Goal: Task Accomplishment & Management: Use online tool/utility

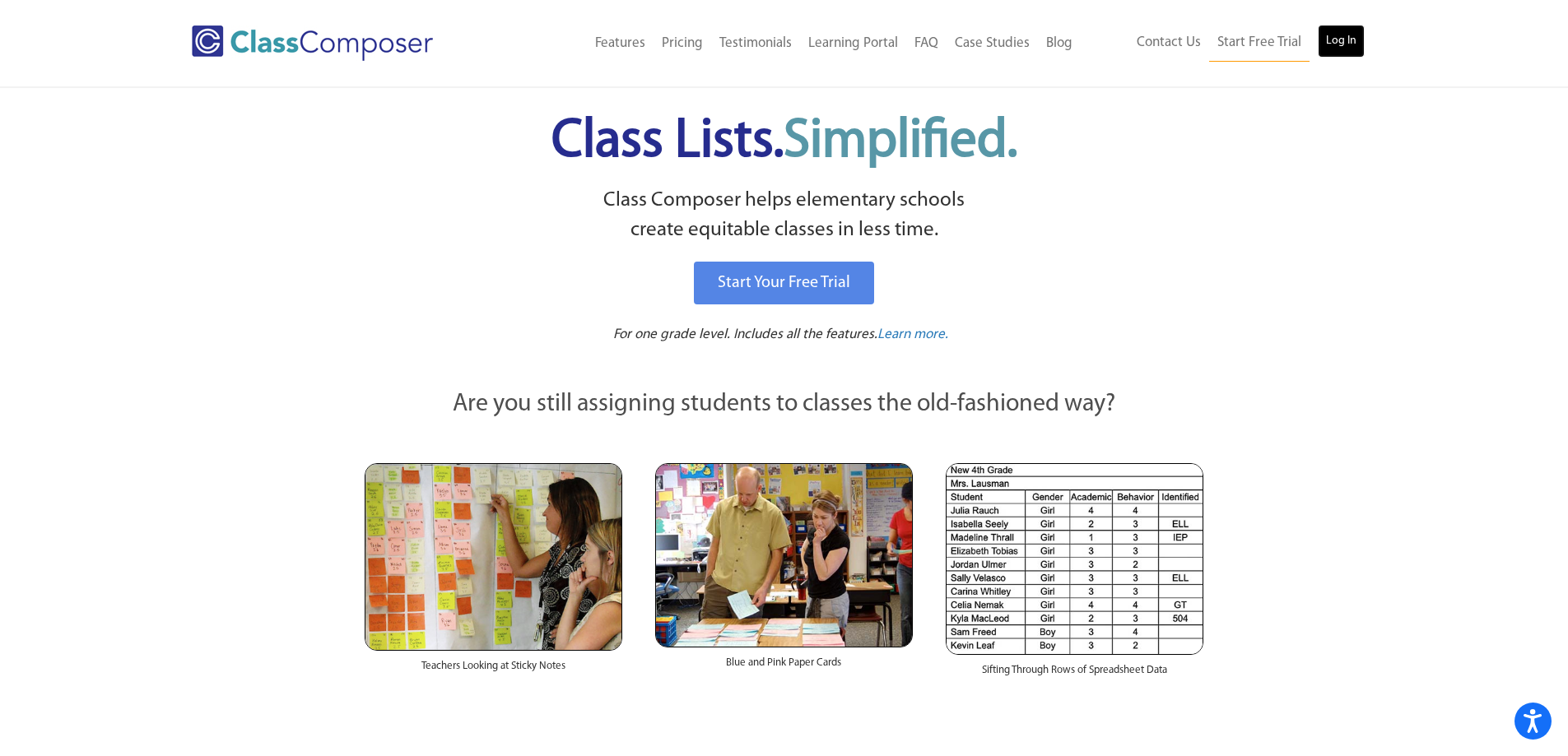
click at [1343, 52] on link "Log In" at bounding box center [1341, 41] width 47 height 33
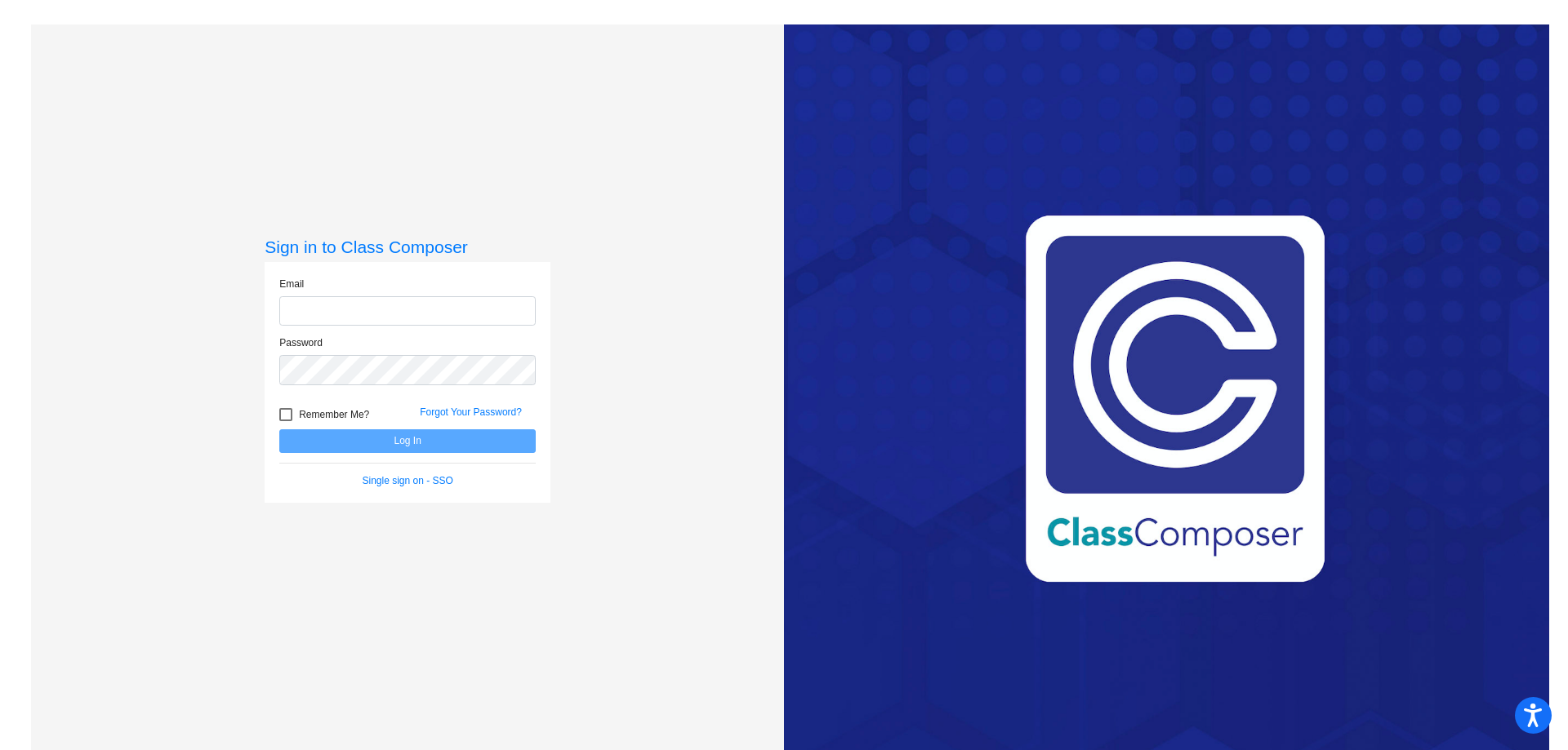
click at [0, 749] on com-1password-button at bounding box center [0, 750] width 0 height 0
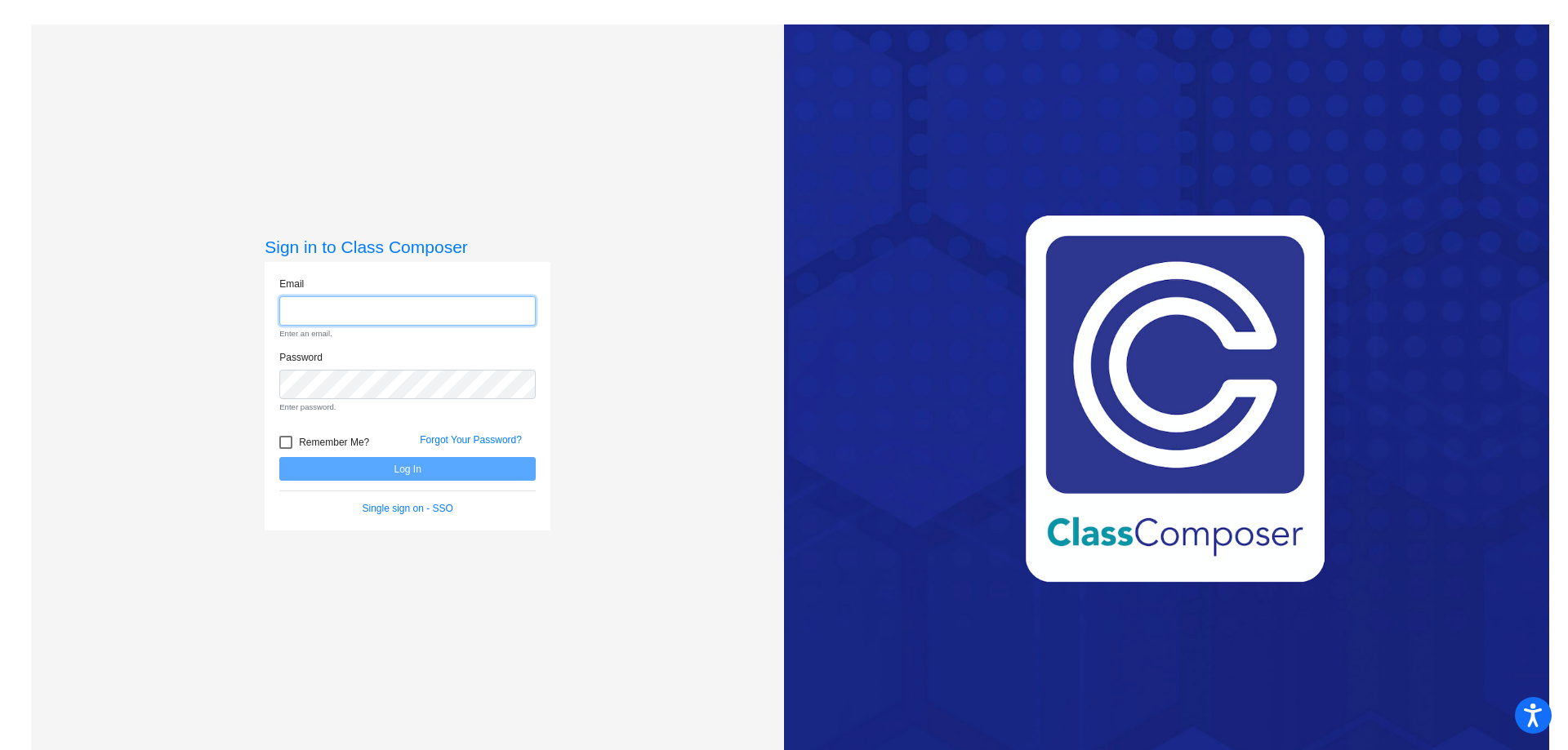
type input "[PERSON_NAME][EMAIL_ADDRESS][DOMAIN_NAME]"
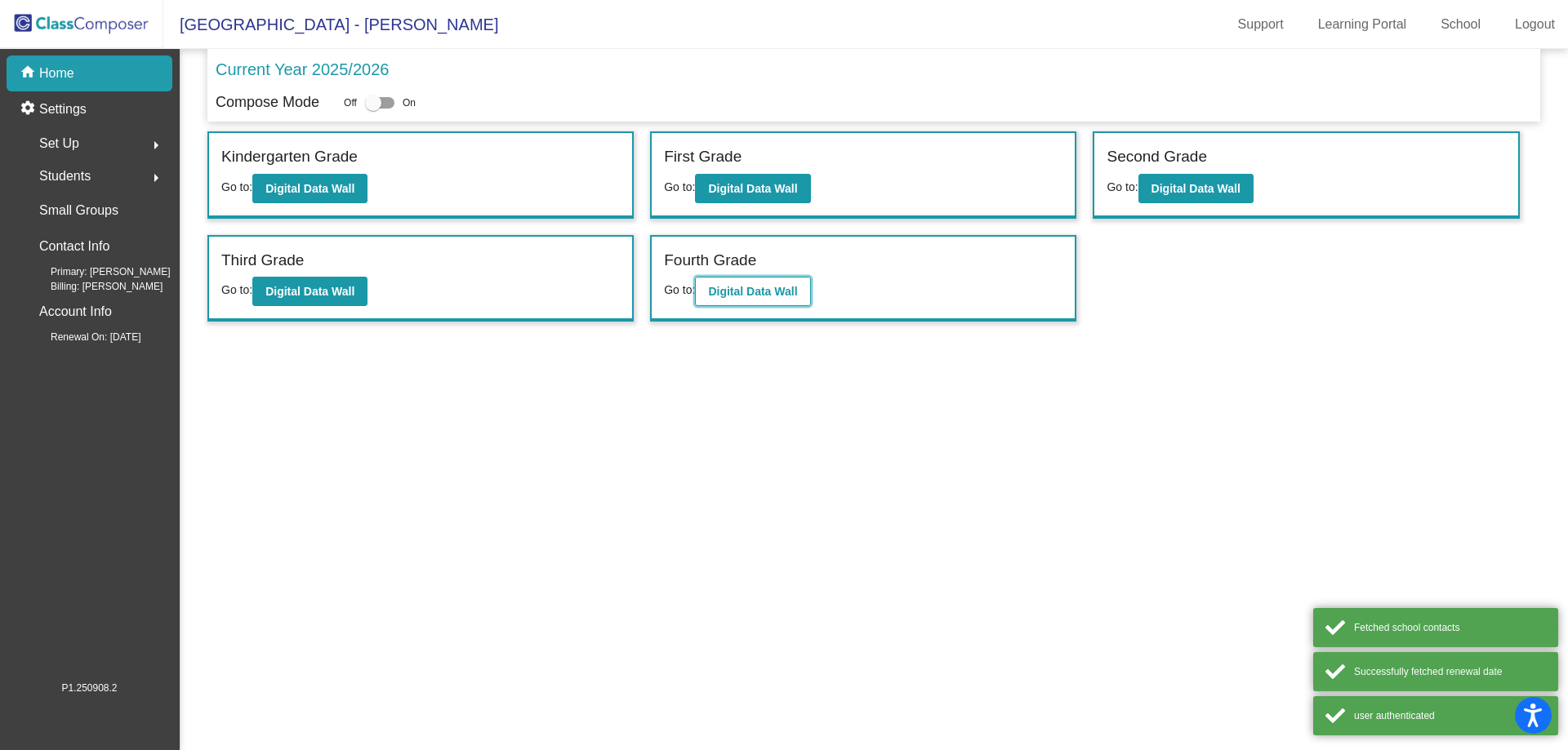
click at [754, 283] on button "Digital Data Wall" at bounding box center [752, 292] width 115 height 29
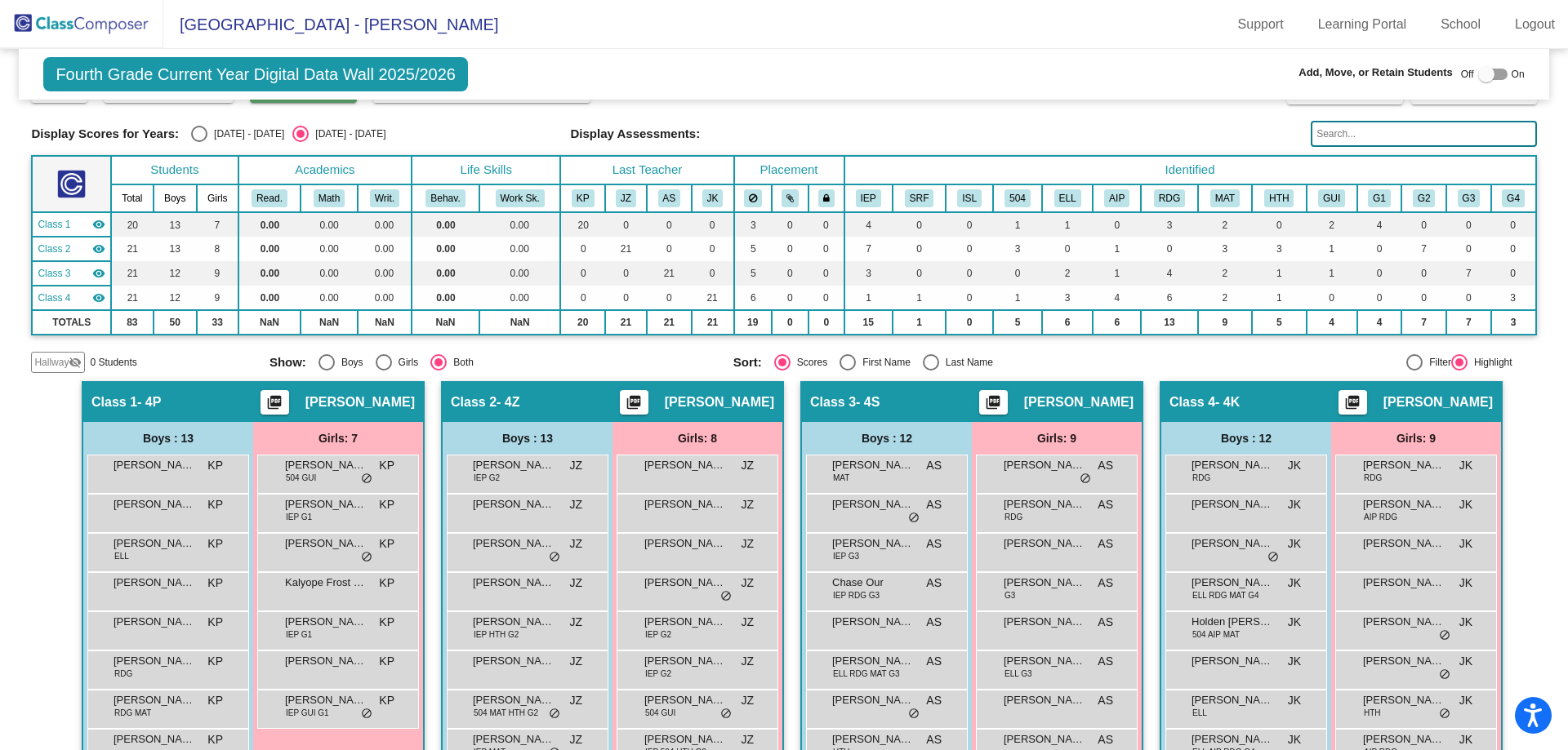
scroll to position [33, 0]
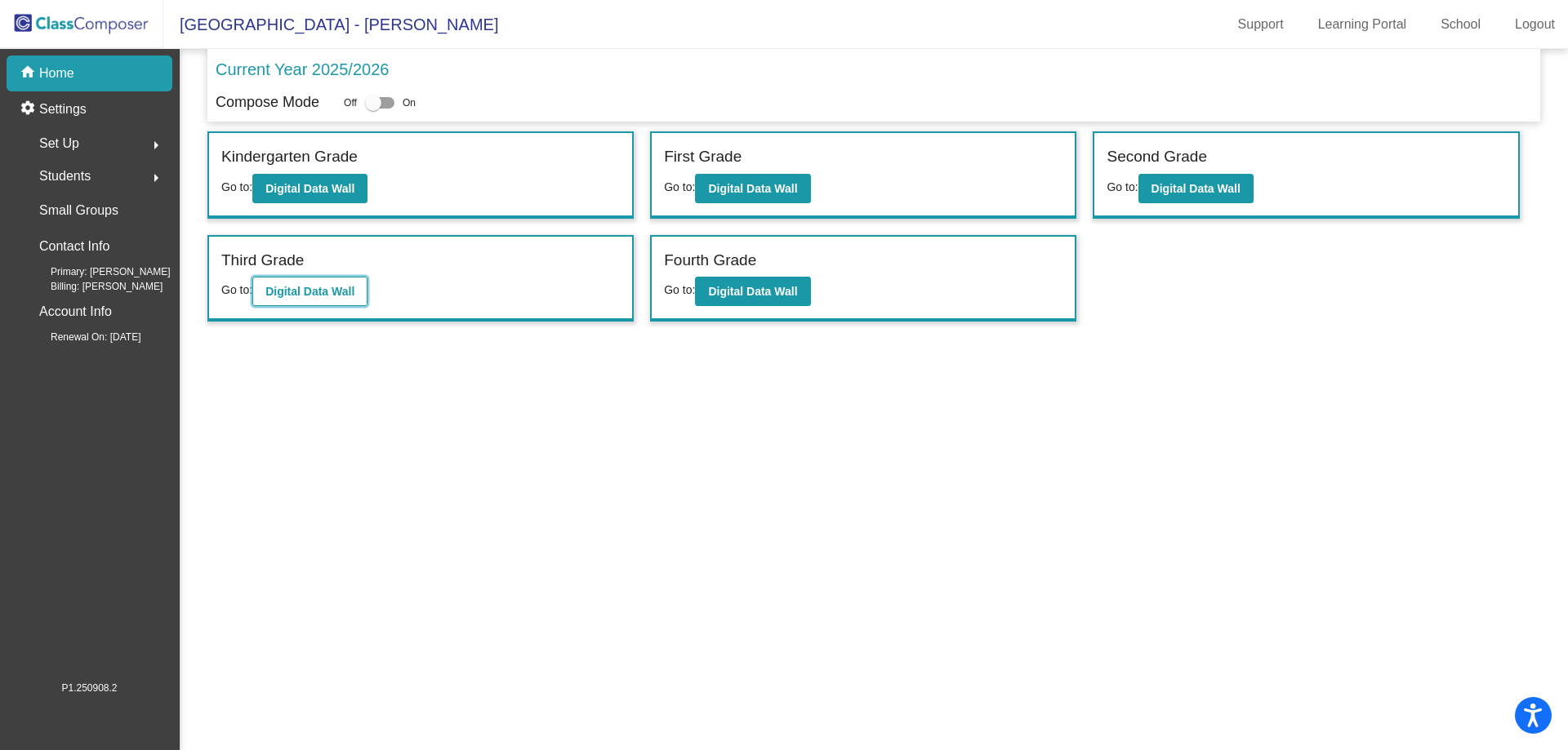
click at [322, 286] on b "Digital Data Wall" at bounding box center [310, 292] width 89 height 13
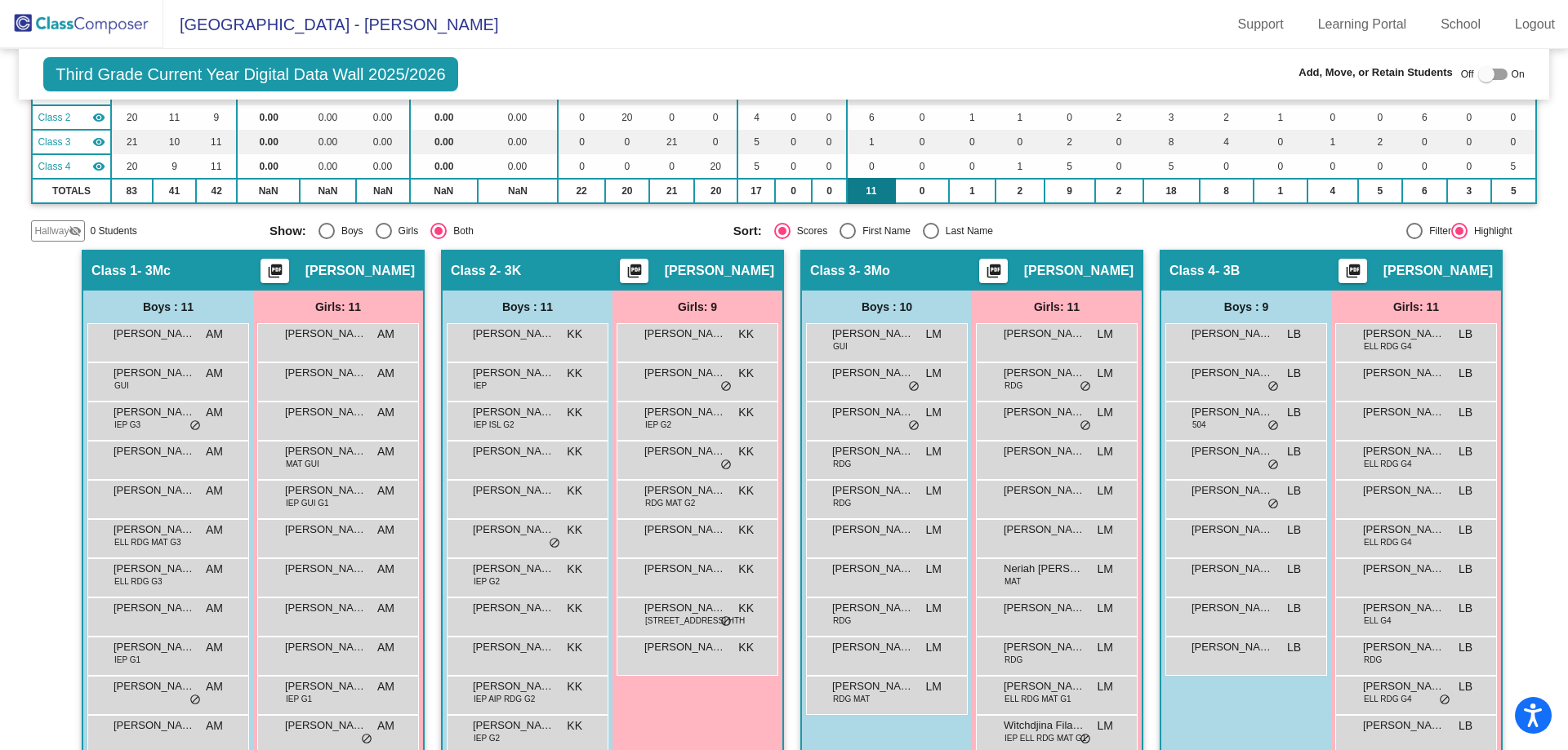
scroll to position [199, 0]
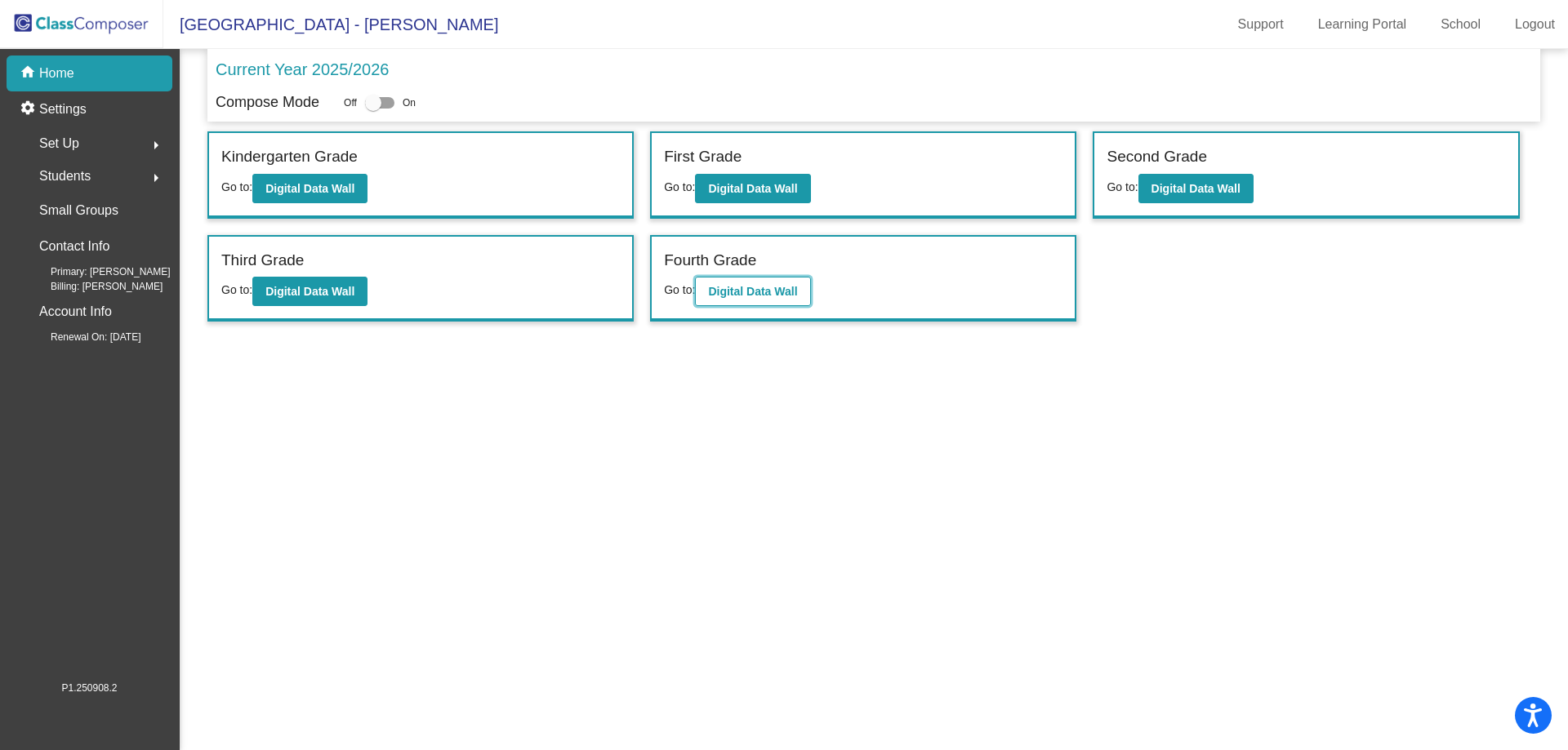
click at [761, 298] on b "Digital Data Wall" at bounding box center [753, 292] width 89 height 13
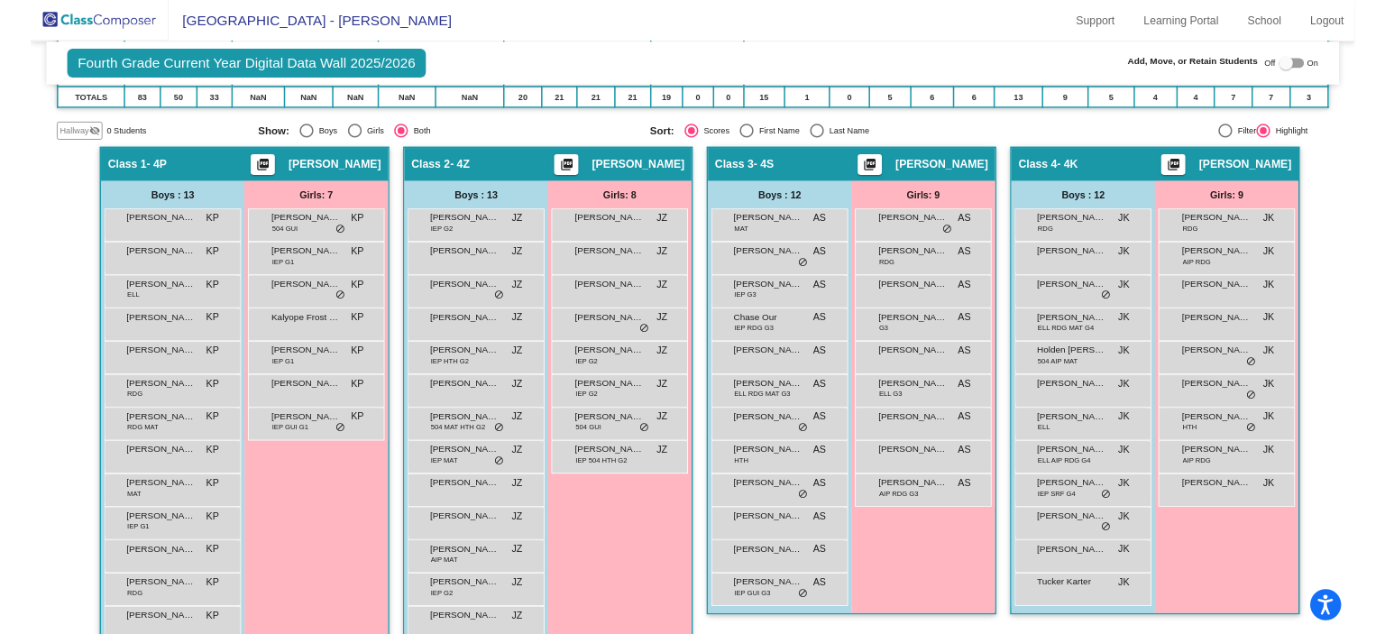
scroll to position [270, 0]
